Goal: Book appointment/travel/reservation

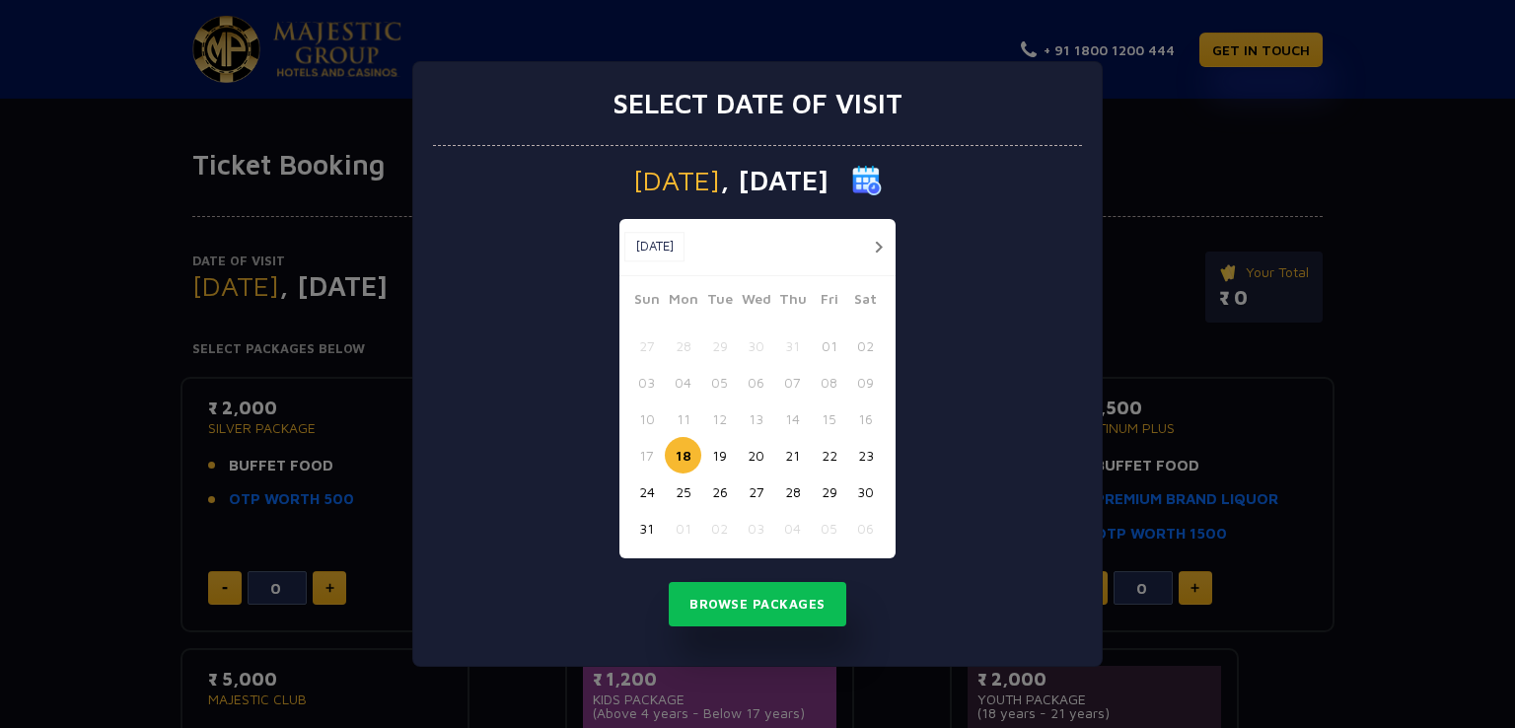
click at [872, 241] on button "button" at bounding box center [878, 247] width 25 height 25
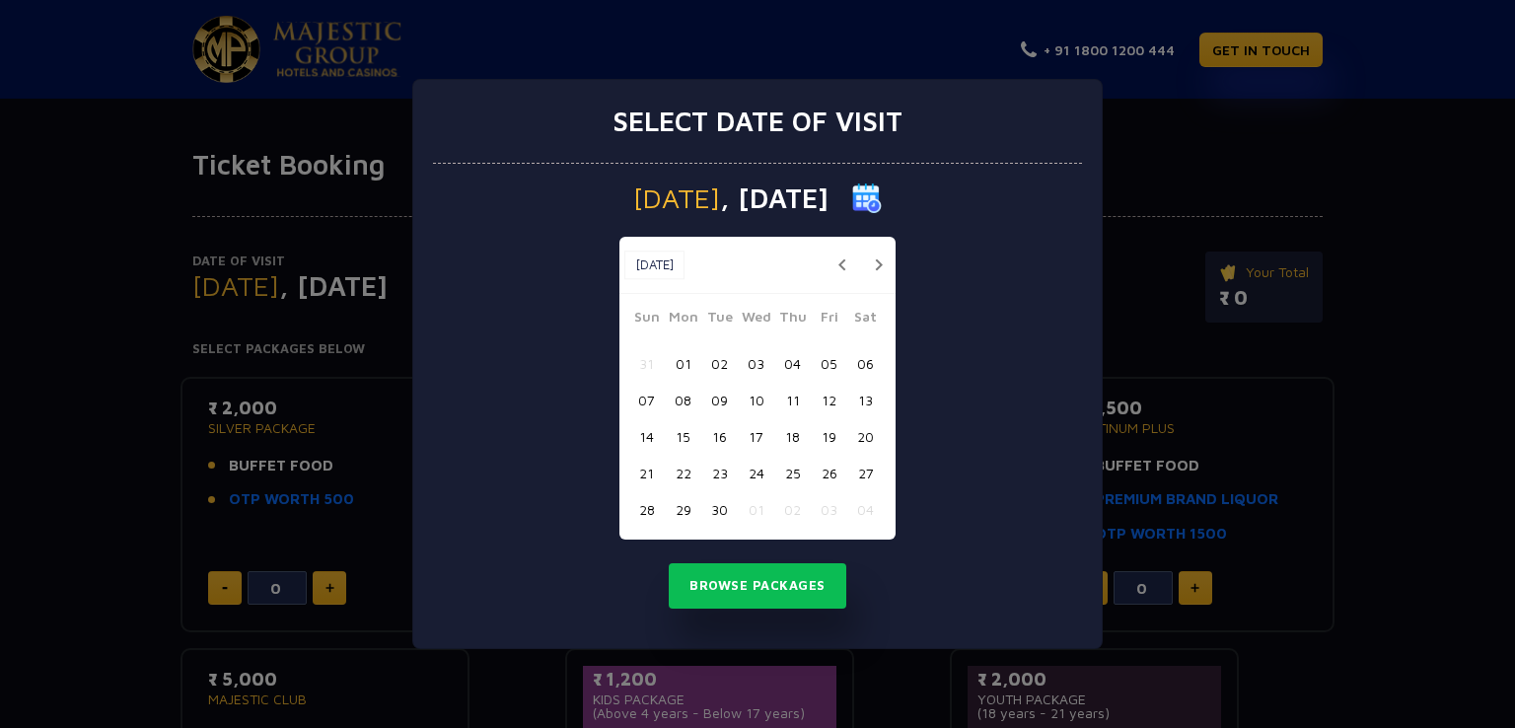
click at [829, 400] on button "12" at bounding box center [829, 400] width 37 height 37
click at [770, 587] on button "Browse Packages" at bounding box center [758, 585] width 178 height 45
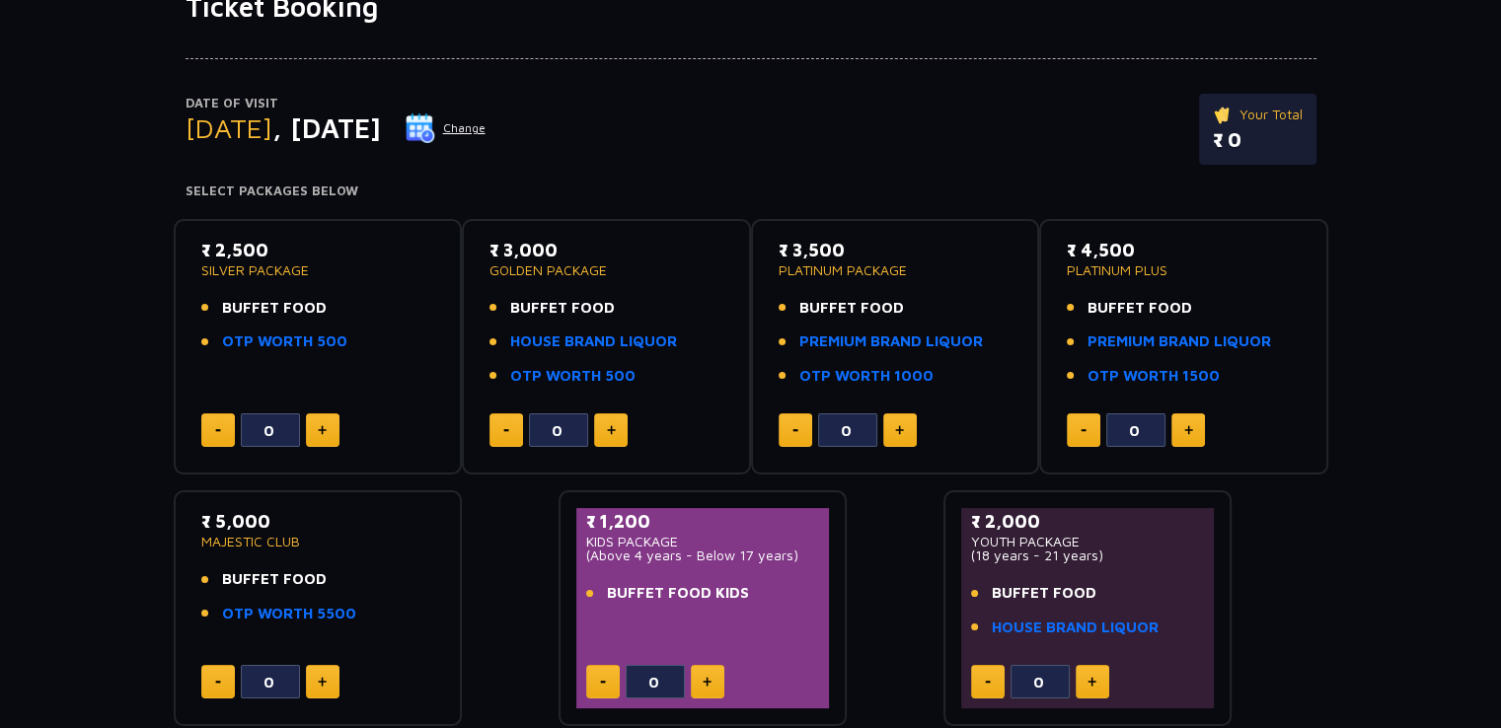
scroll to position [158, 0]
click at [322, 425] on img at bounding box center [322, 430] width 9 height 10
type input "3"
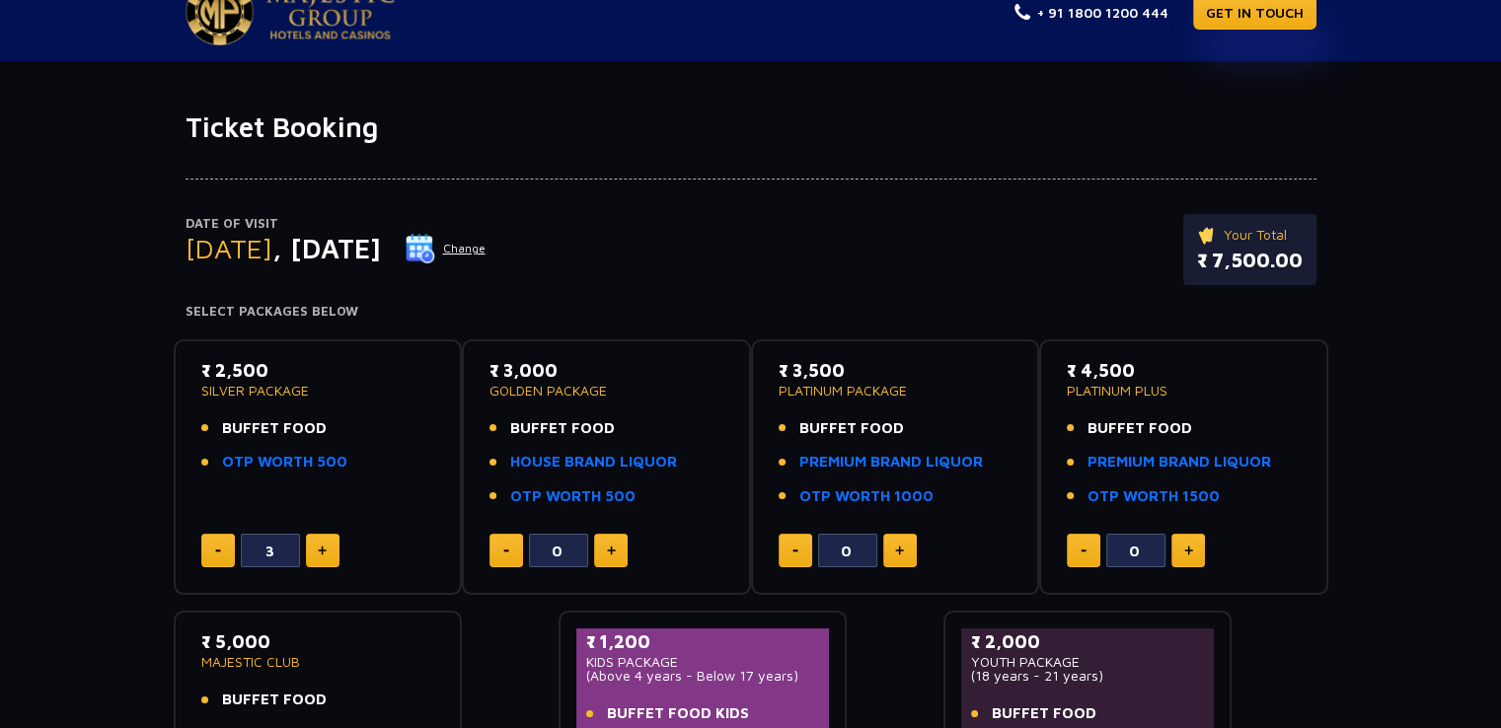
scroll to position [0, 0]
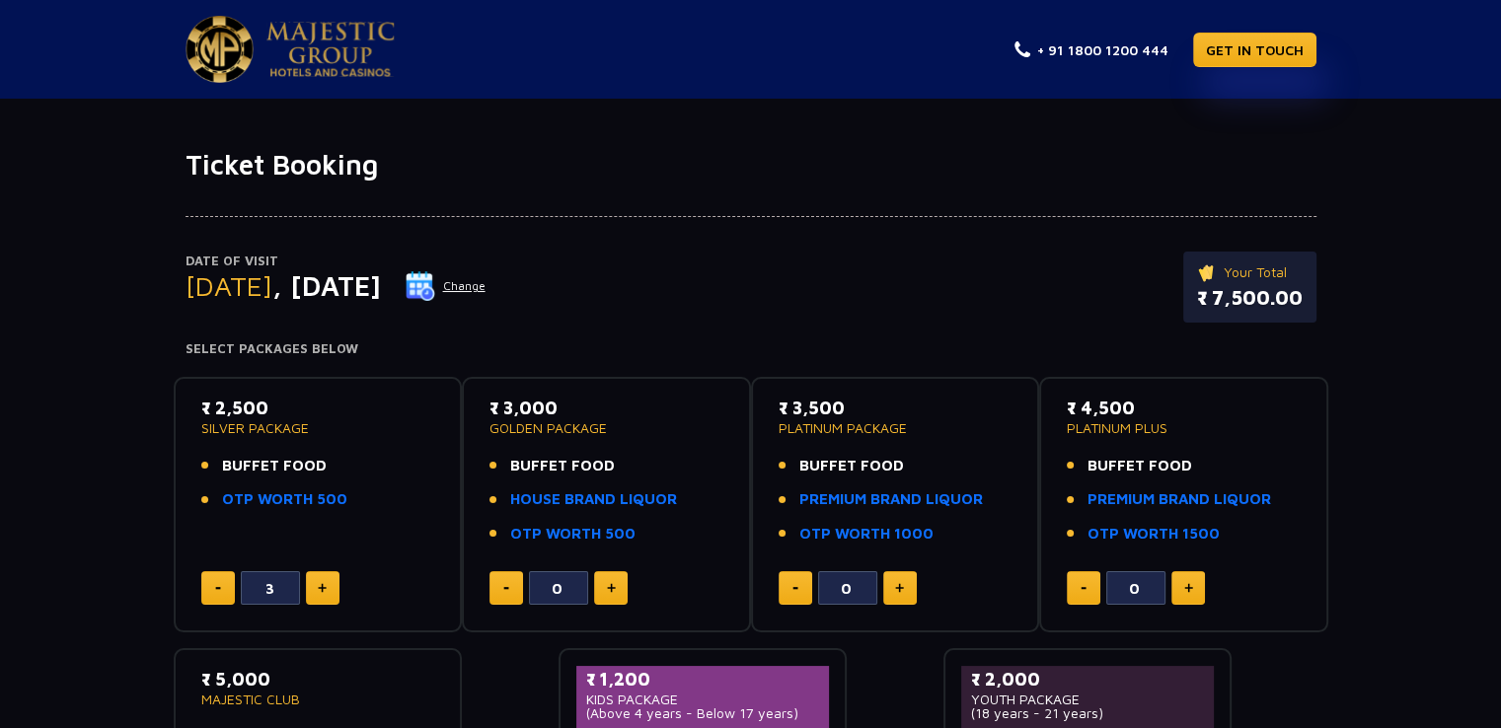
click at [207, 591] on button at bounding box center [218, 588] width 34 height 34
type input "0"
click at [207, 591] on button at bounding box center [218, 588] width 34 height 34
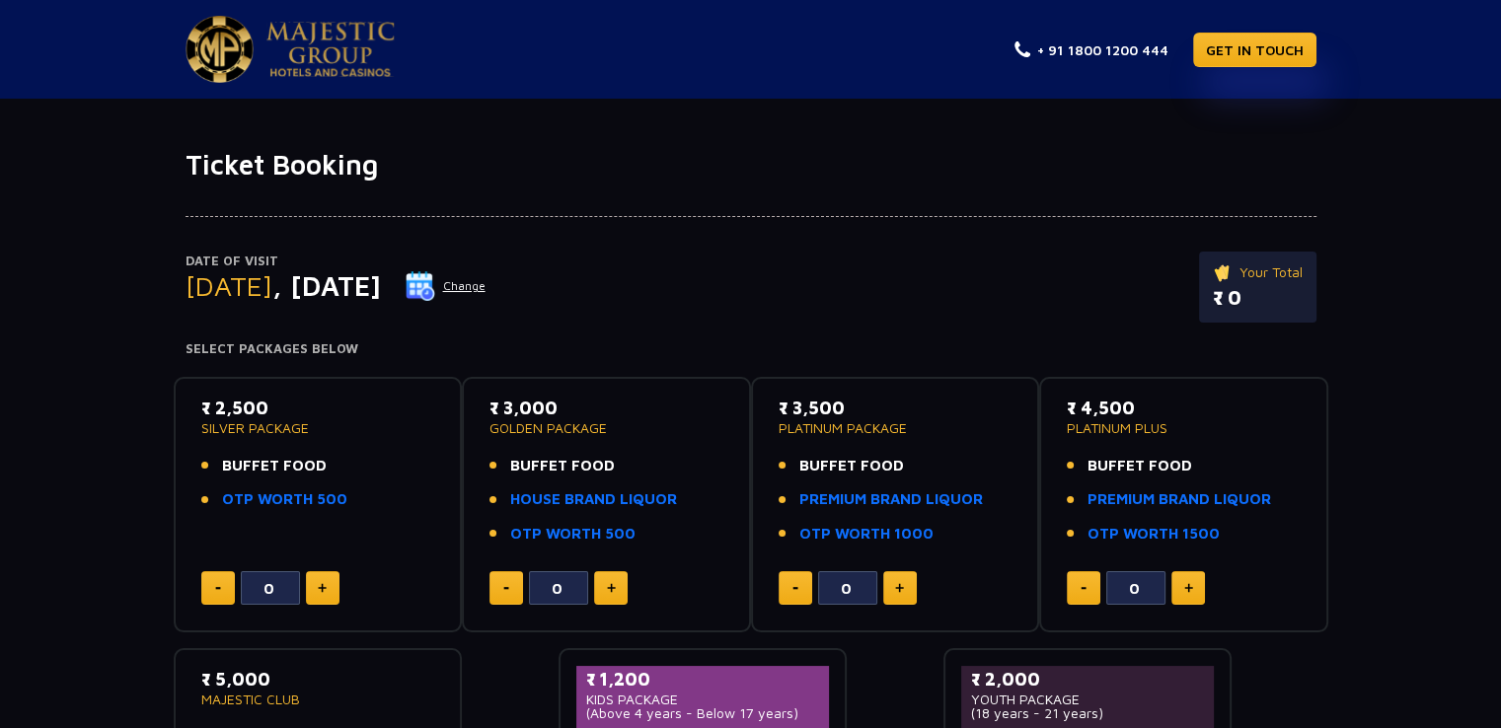
click at [207, 591] on button at bounding box center [218, 588] width 34 height 34
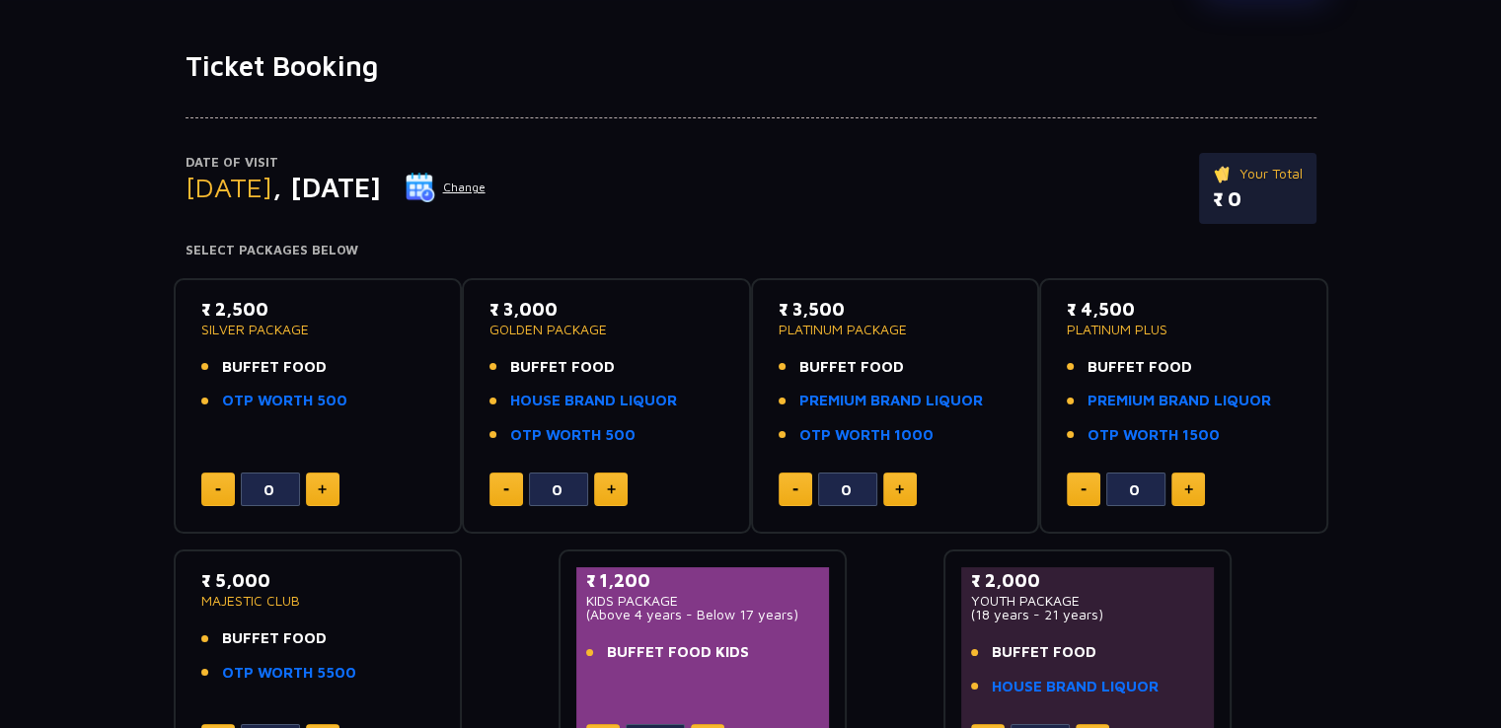
scroll to position [158, 0]
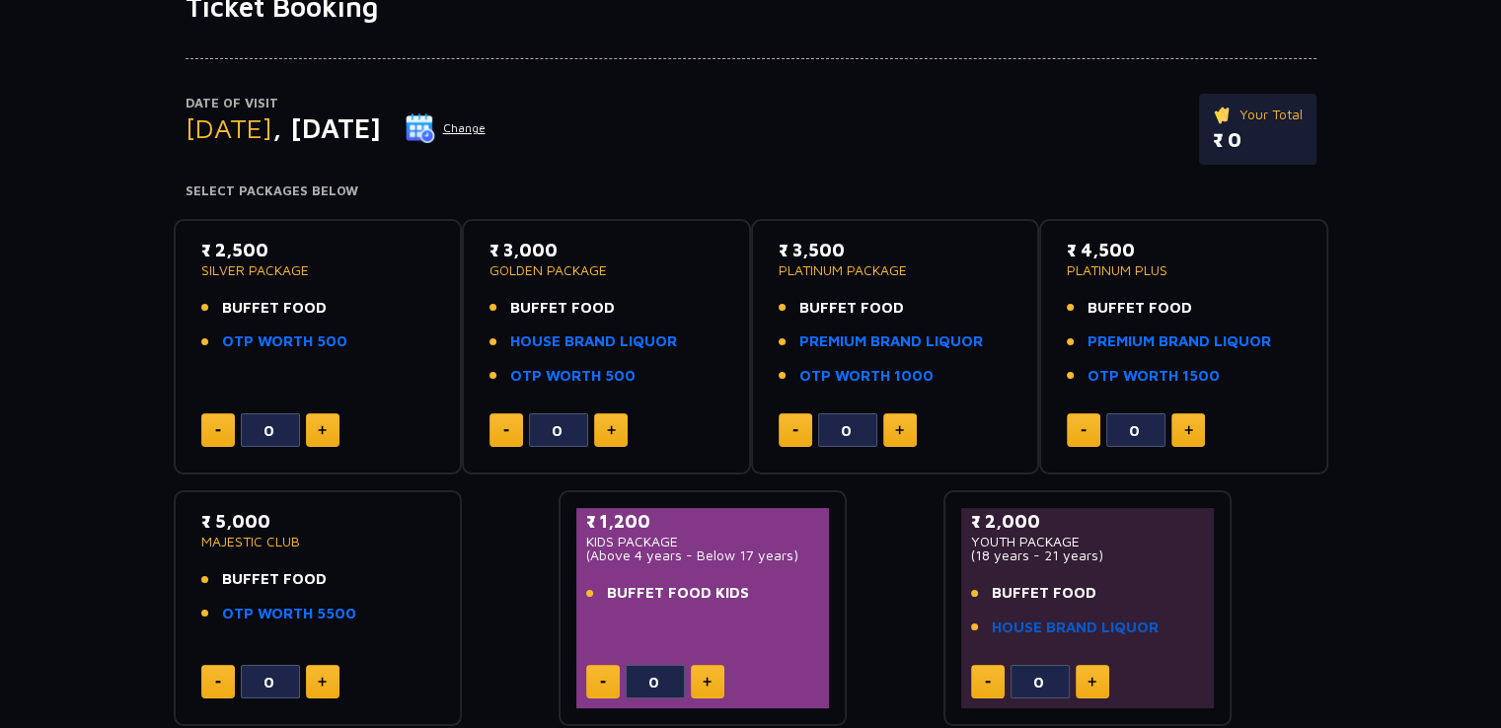
click at [1062, 636] on link "HOUSE BRAND LIQUOR" at bounding box center [1075, 628] width 167 height 23
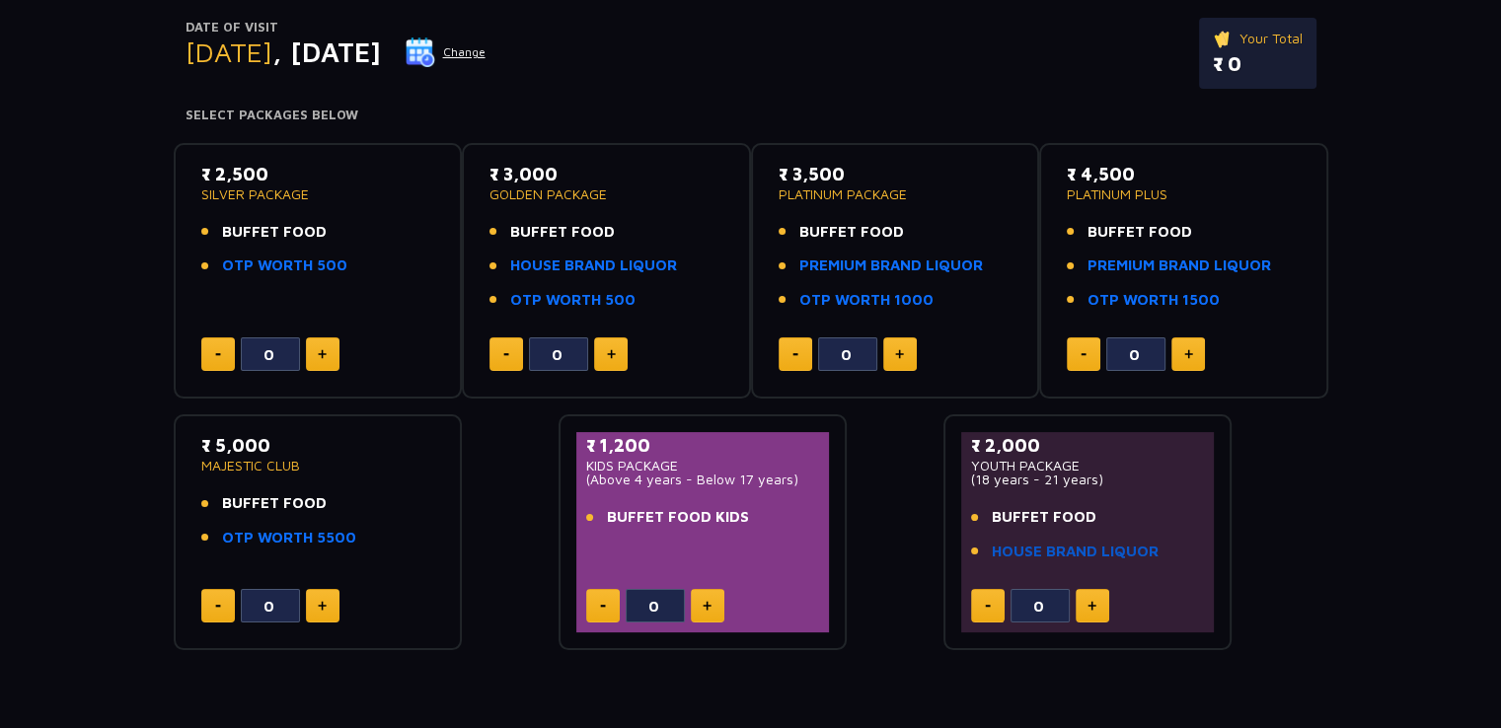
scroll to position [237, 0]
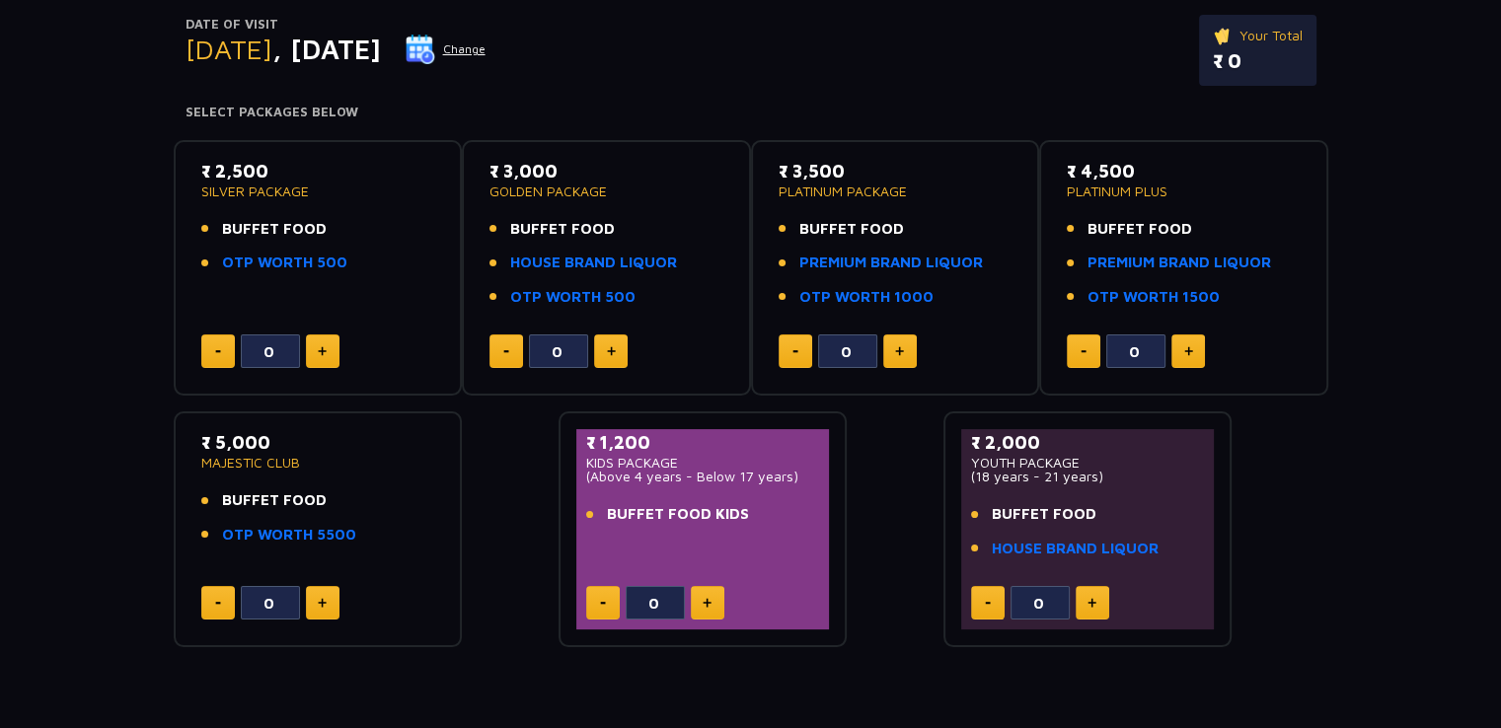
click at [1092, 607] on button at bounding box center [1092, 603] width 34 height 34
type input "3"
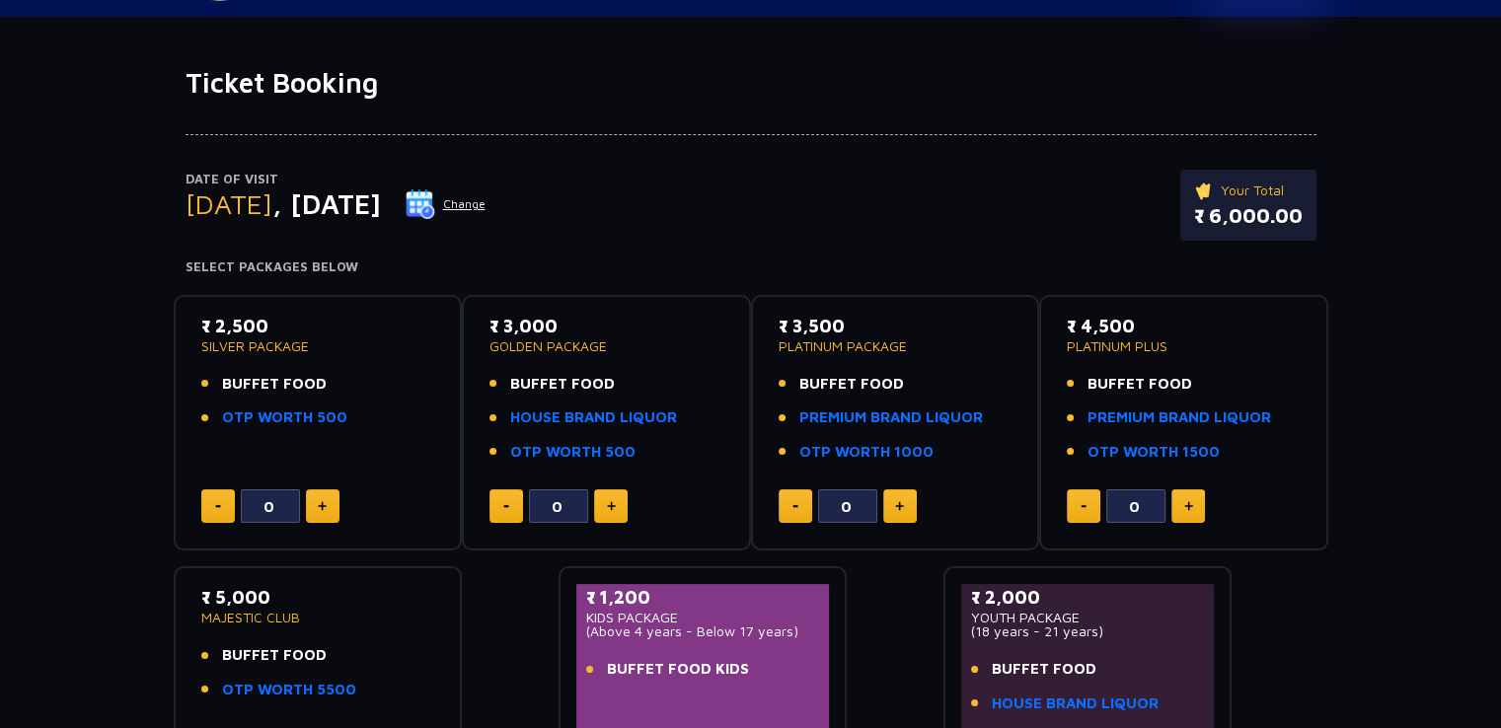
scroll to position [79, 0]
